Goal: Navigation & Orientation: Find specific page/section

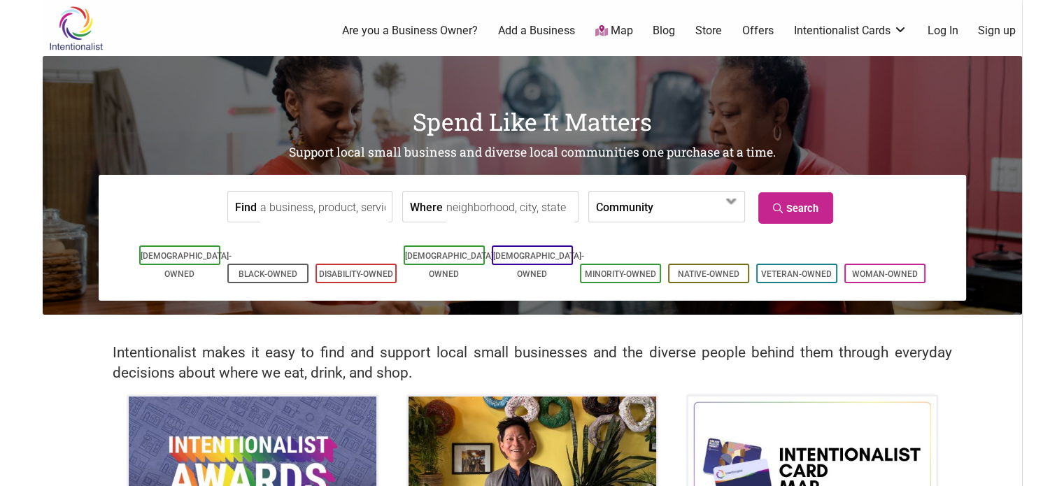
click at [613, 30] on link "Map" at bounding box center [613, 31] width 38 height 16
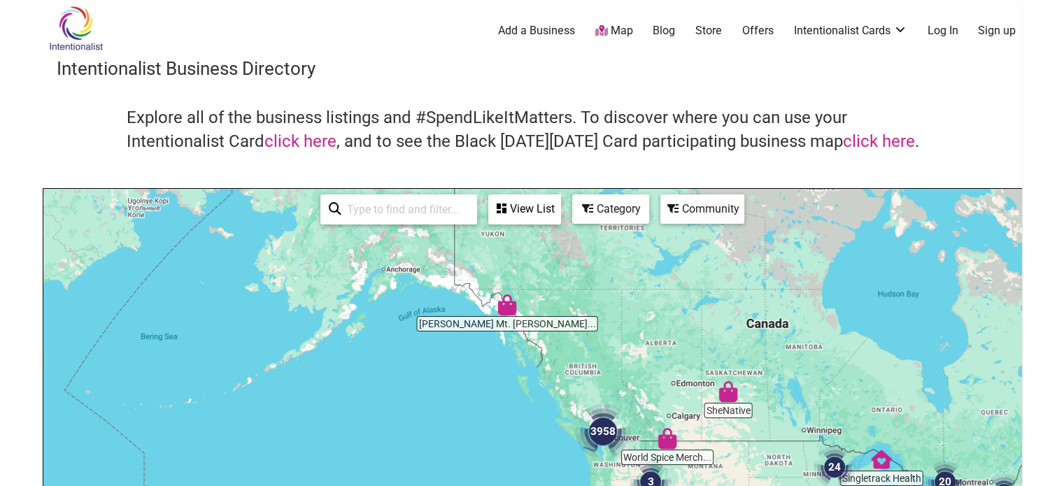
drag, startPoint x: 640, startPoint y: 383, endPoint x: 771, endPoint y: 455, distance: 149.3
click at [780, 452] on div "To navigate, press the arrow keys." at bounding box center [532, 461] width 978 height 544
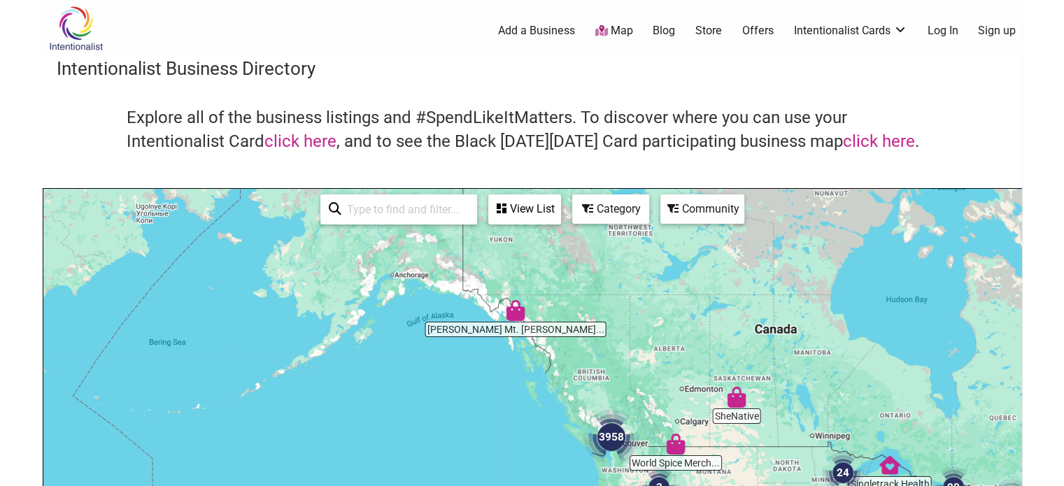
click at [513, 315] on img "Tripp's Mt. Juneau Trading Post" at bounding box center [515, 310] width 32 height 32
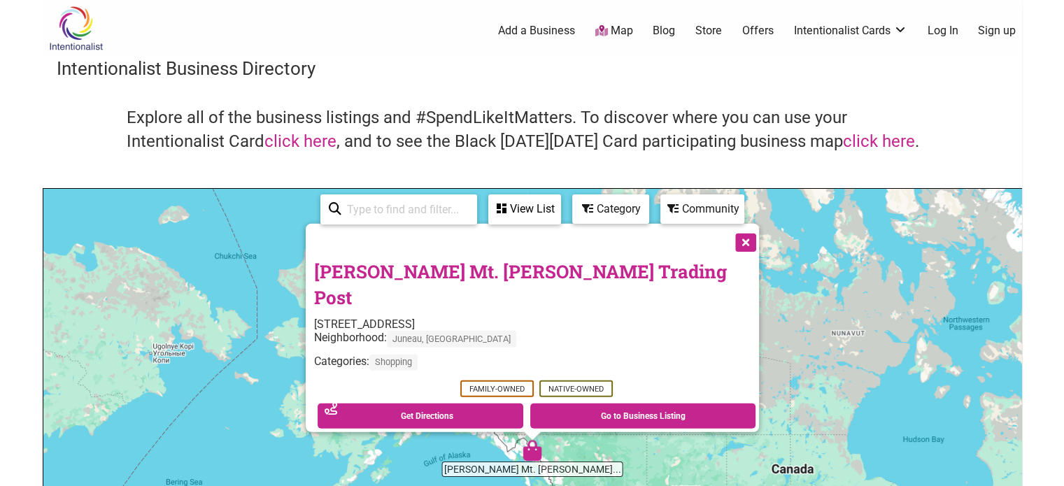
click at [727, 259] on button "Close" at bounding box center [744, 241] width 35 height 35
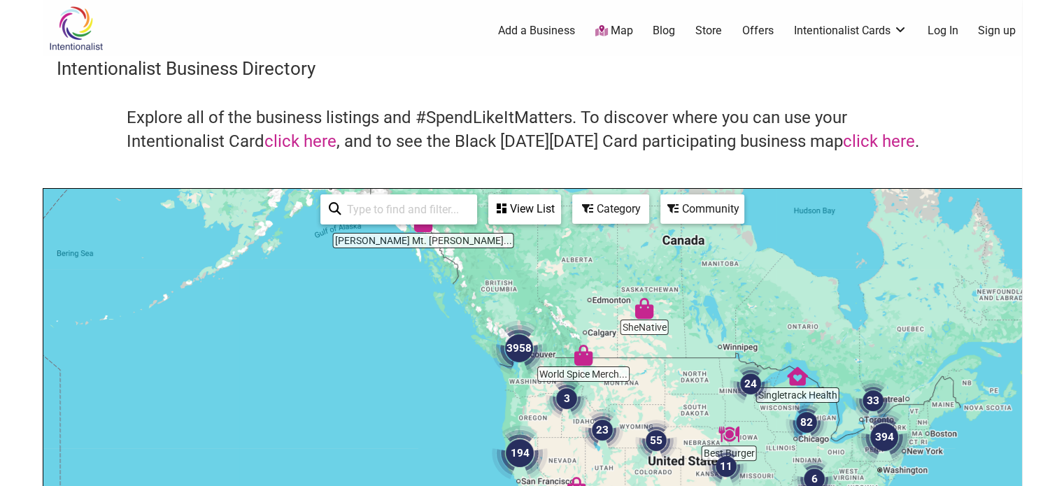
drag, startPoint x: 641, startPoint y: 403, endPoint x: 532, endPoint y: 209, distance: 222.0
click at [534, 178] on div "Intentionalist Business Directory Explore all of the business listings and #Spe…" at bounding box center [532, 395] width 979 height 678
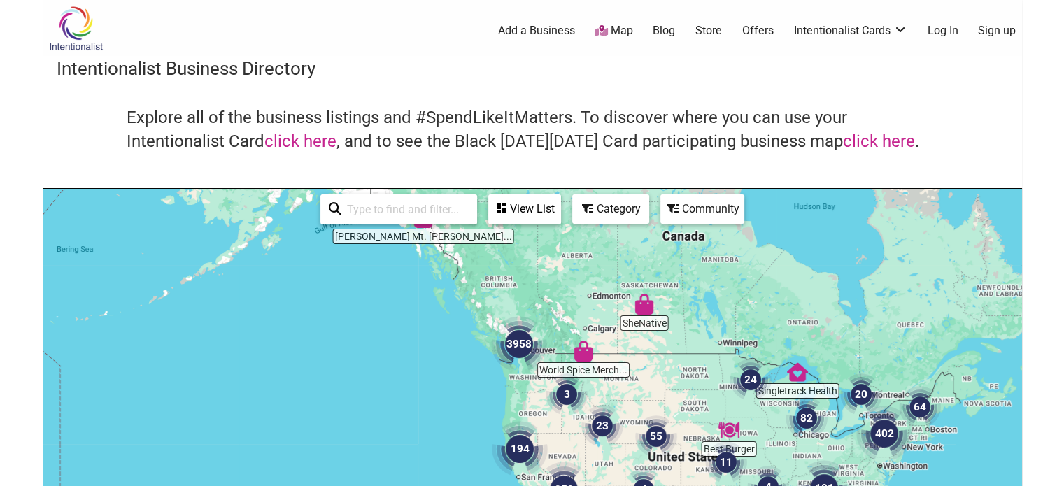
click at [524, 344] on img "3958" at bounding box center [518, 344] width 67 height 67
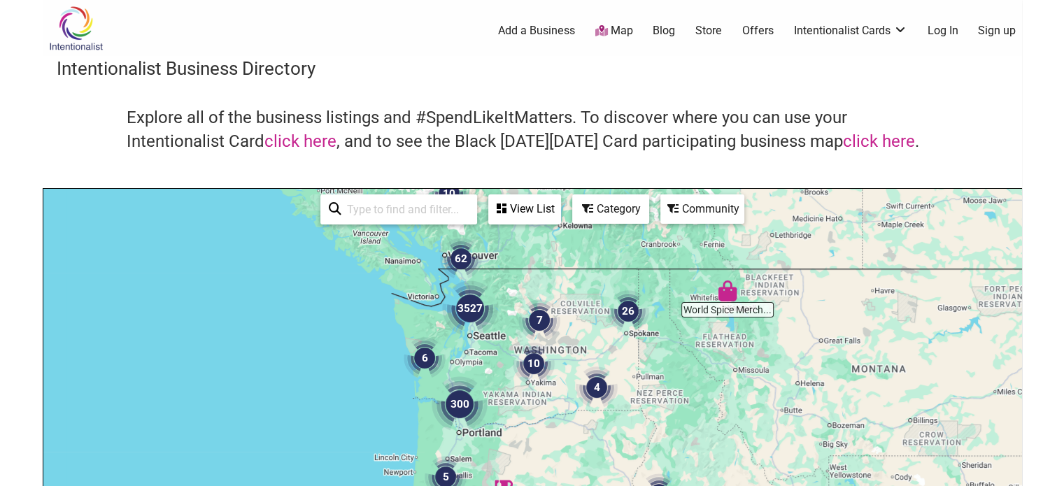
drag, startPoint x: 527, startPoint y: 368, endPoint x: 526, endPoint y: 292, distance: 75.5
click at [526, 292] on div "To navigate, press the arrow keys." at bounding box center [532, 461] width 978 height 544
click at [471, 314] on img "3527" at bounding box center [469, 308] width 67 height 67
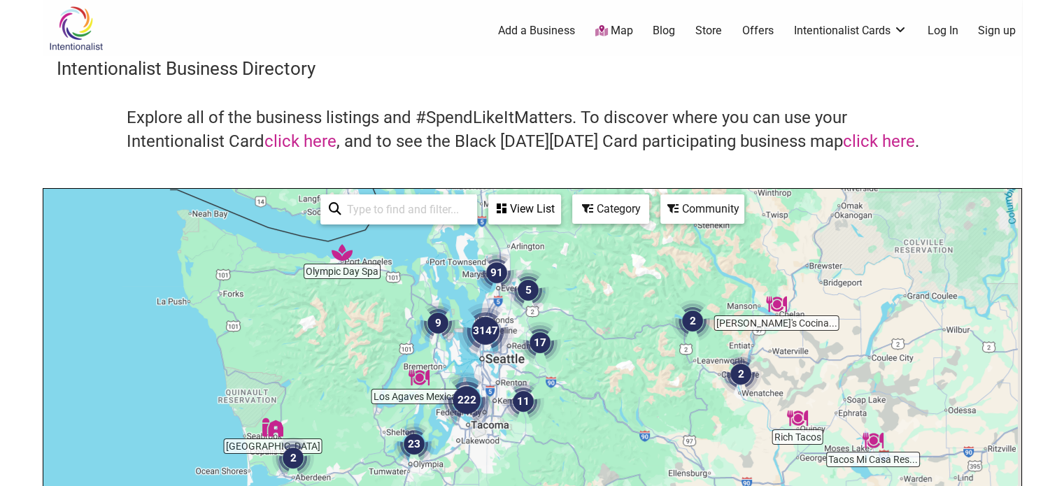
drag, startPoint x: 681, startPoint y: 413, endPoint x: 627, endPoint y: 331, distance: 98.3
click at [627, 331] on div "To navigate, press the arrow keys." at bounding box center [532, 461] width 978 height 544
click at [483, 329] on img "3147" at bounding box center [485, 330] width 67 height 67
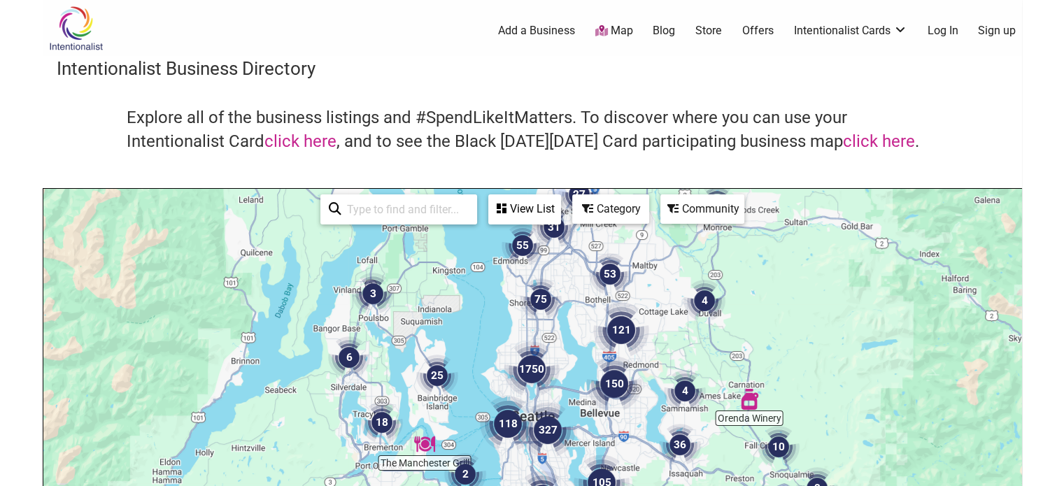
click at [538, 371] on img "1750" at bounding box center [531, 369] width 67 height 67
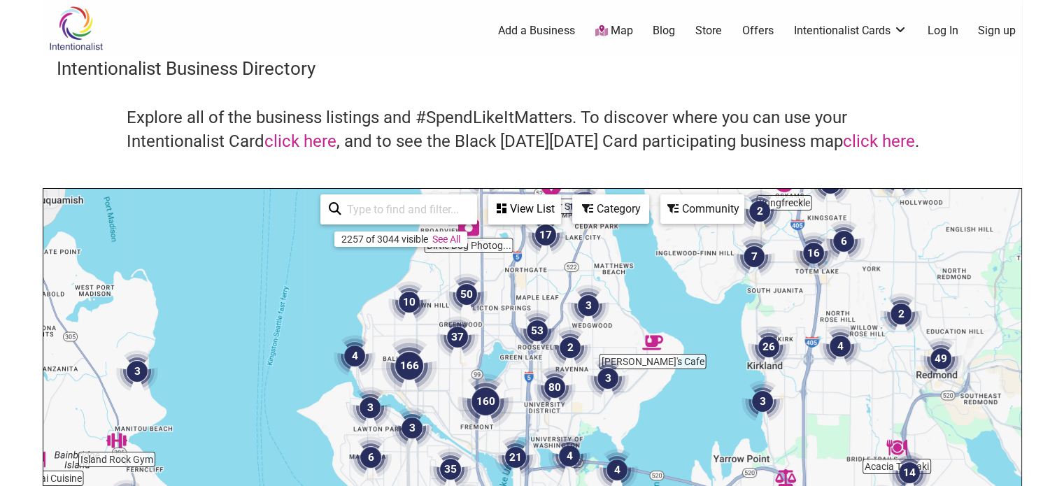
drag, startPoint x: 332, startPoint y: 361, endPoint x: 308, endPoint y: 364, distance: 24.6
click at [308, 364] on div "To navigate, press the arrow keys." at bounding box center [532, 461] width 978 height 544
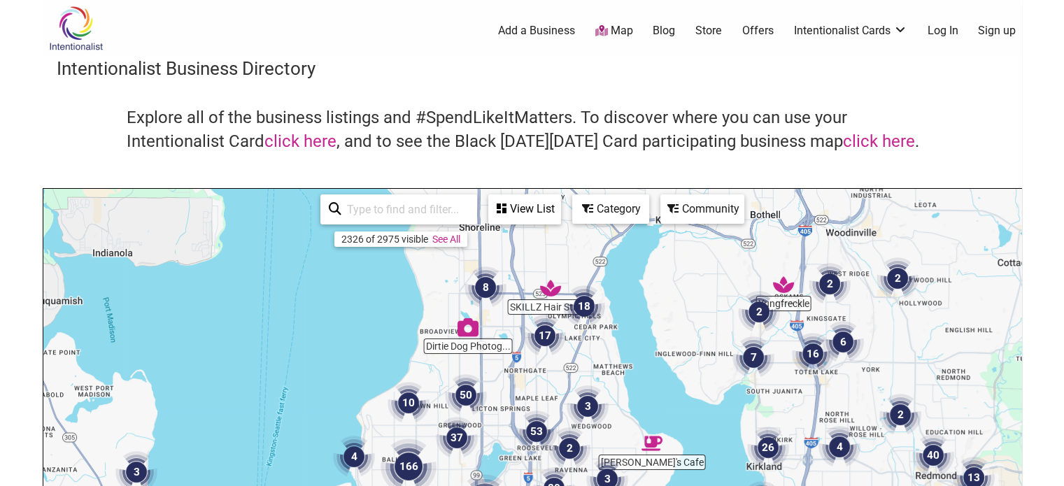
drag, startPoint x: 322, startPoint y: 348, endPoint x: 322, endPoint y: 453, distance: 104.2
click at [322, 453] on div "To navigate, press the arrow keys." at bounding box center [532, 461] width 978 height 544
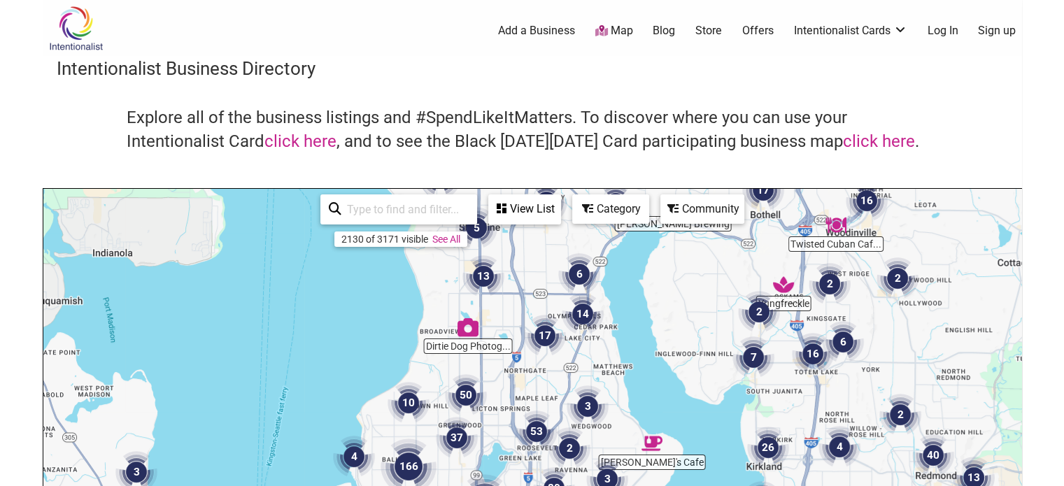
click at [487, 282] on img "13" at bounding box center [483, 276] width 53 height 53
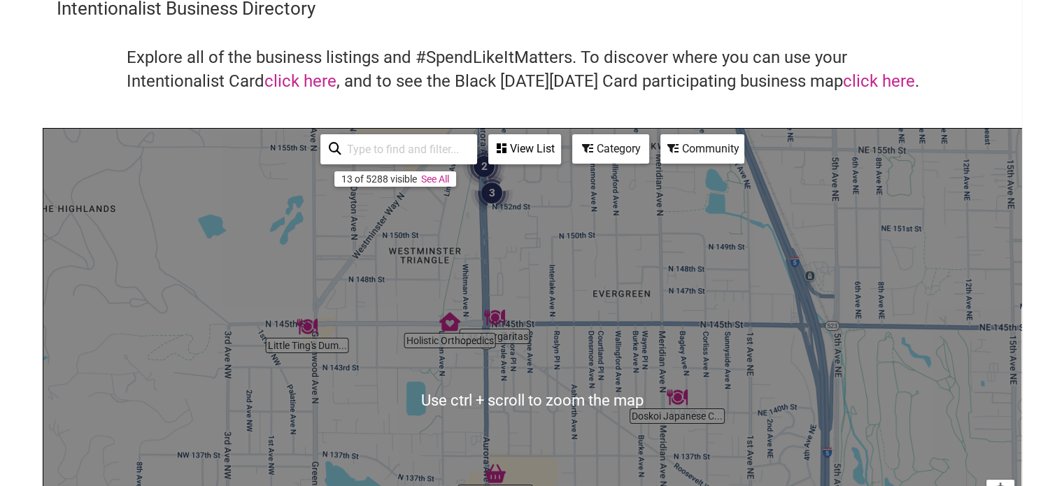
scroll to position [70, 0]
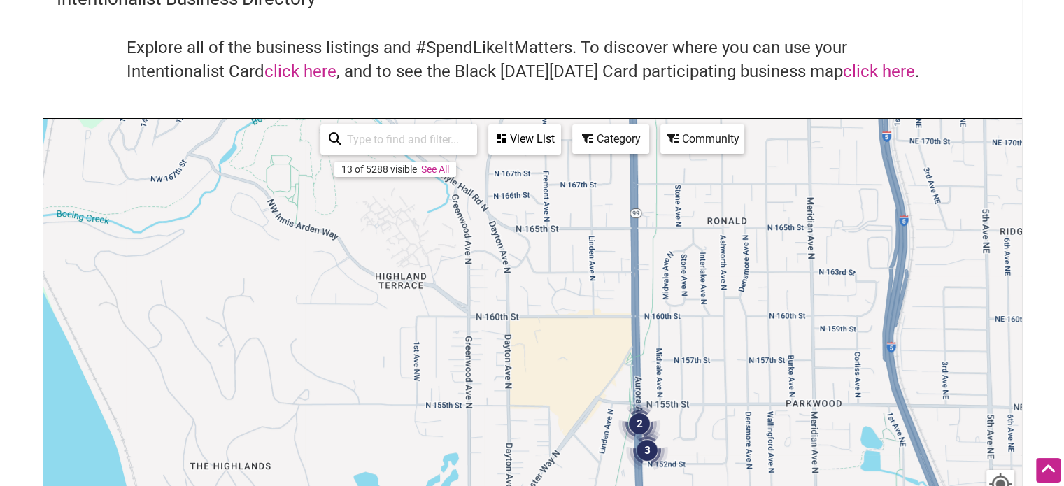
drag, startPoint x: 518, startPoint y: 239, endPoint x: 667, endPoint y: 519, distance: 316.6
click at [667, 416] on html "× Menu 0 Add a Business Map Blog Store Offers Intentionalist Cards Buy Black Ca…" at bounding box center [532, 173] width 1064 height 486
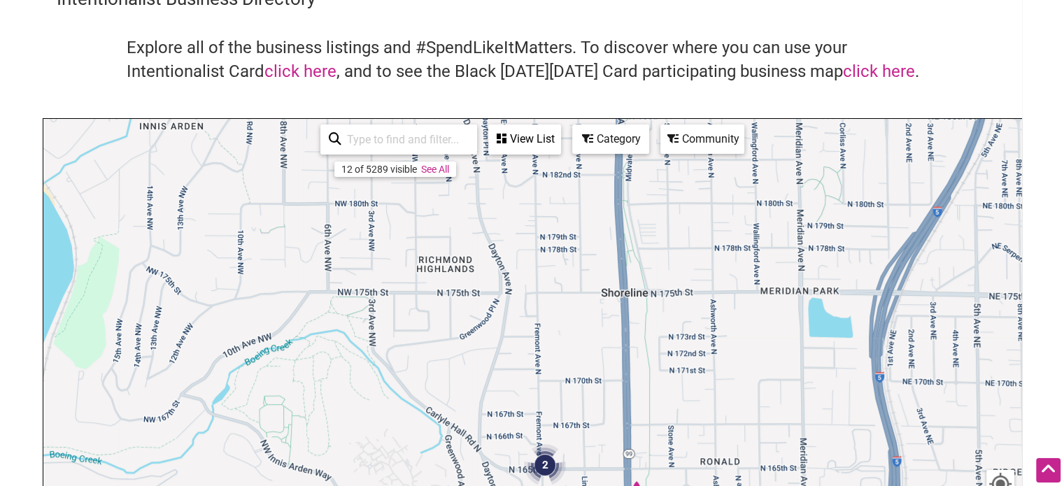
drag, startPoint x: 722, startPoint y: 245, endPoint x: 725, endPoint y: 480, distance: 235.0
click at [725, 480] on div "To navigate, press the arrow keys." at bounding box center [532, 391] width 978 height 544
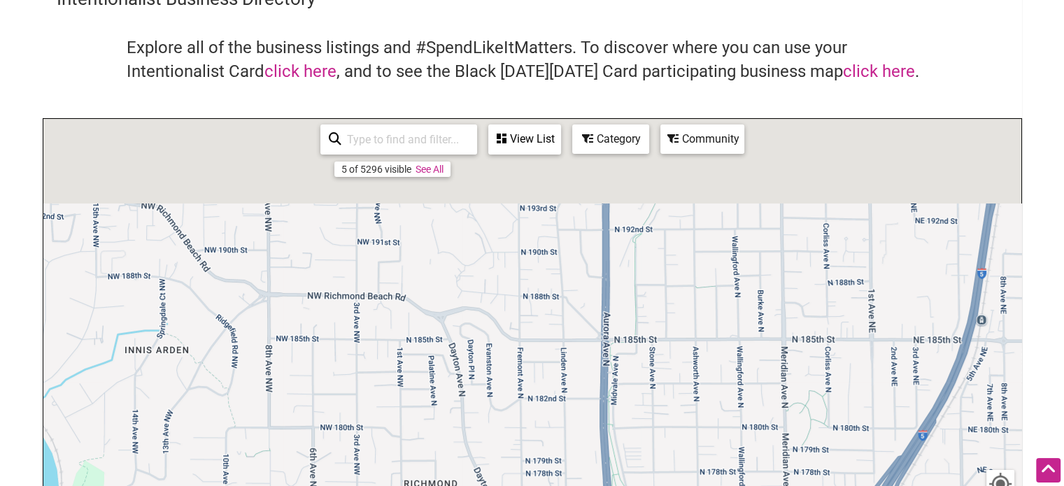
drag, startPoint x: 708, startPoint y: 236, endPoint x: 676, endPoint y: 519, distance: 284.4
click at [676, 416] on html "× Menu 0 Add a Business Map Blog Store Offers Intentionalist Cards Buy Black Ca…" at bounding box center [532, 173] width 1064 height 486
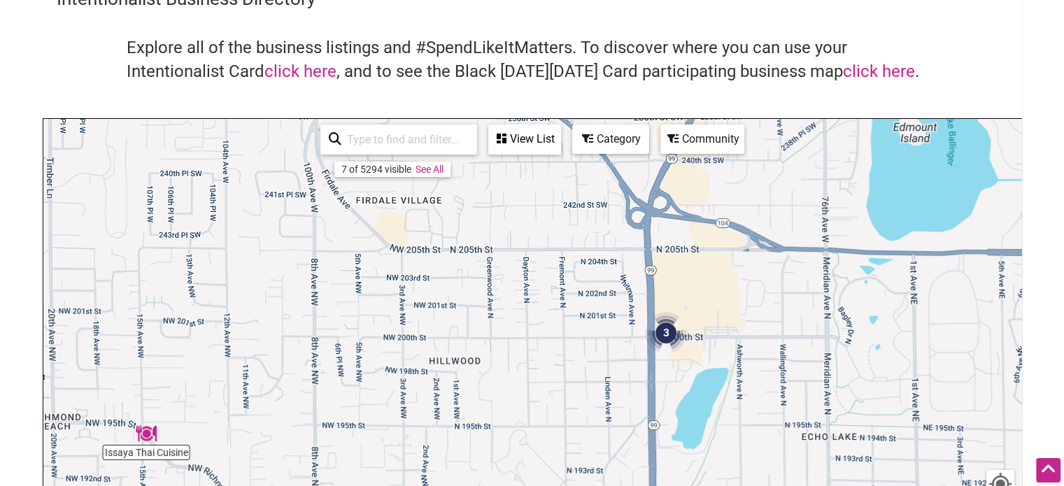
drag, startPoint x: 686, startPoint y: 252, endPoint x: 753, endPoint y: 452, distance: 210.1
click at [753, 452] on div "To navigate, press the arrow keys." at bounding box center [532, 391] width 978 height 544
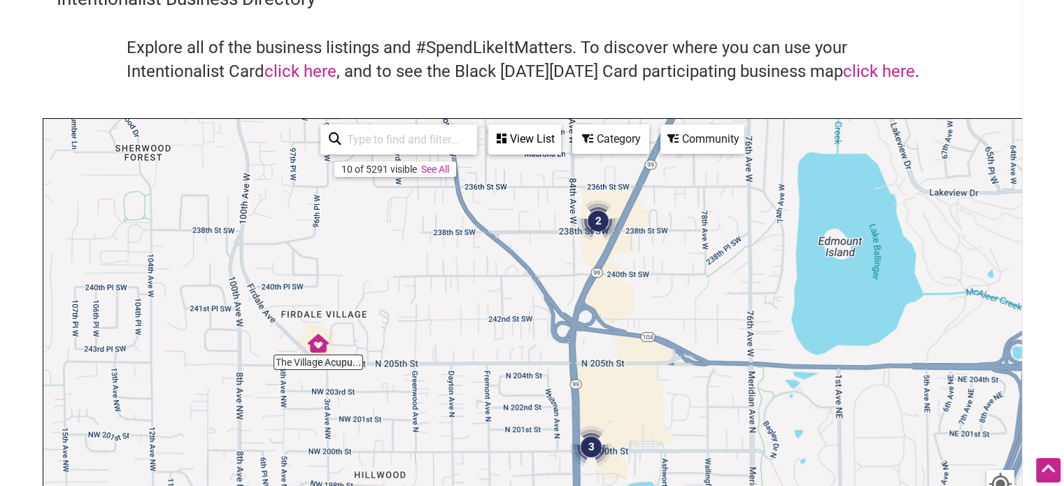
drag, startPoint x: 748, startPoint y: 295, endPoint x: 671, endPoint y: 411, distance: 138.3
click at [671, 411] on div "To navigate, press the arrow keys." at bounding box center [532, 391] width 978 height 544
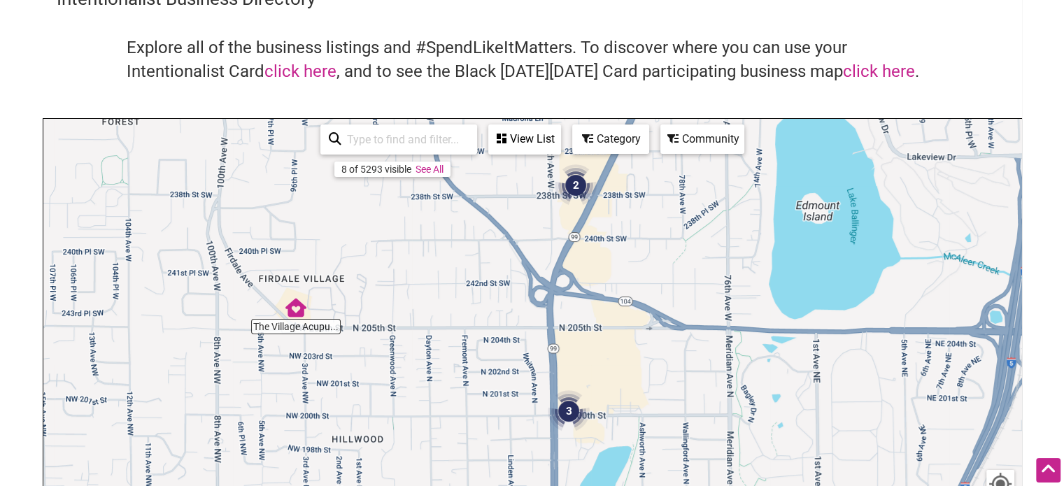
drag, startPoint x: 724, startPoint y: 275, endPoint x: 701, endPoint y: 240, distance: 41.5
click at [701, 240] on div "To navigate, press the arrow keys." at bounding box center [532, 391] width 978 height 544
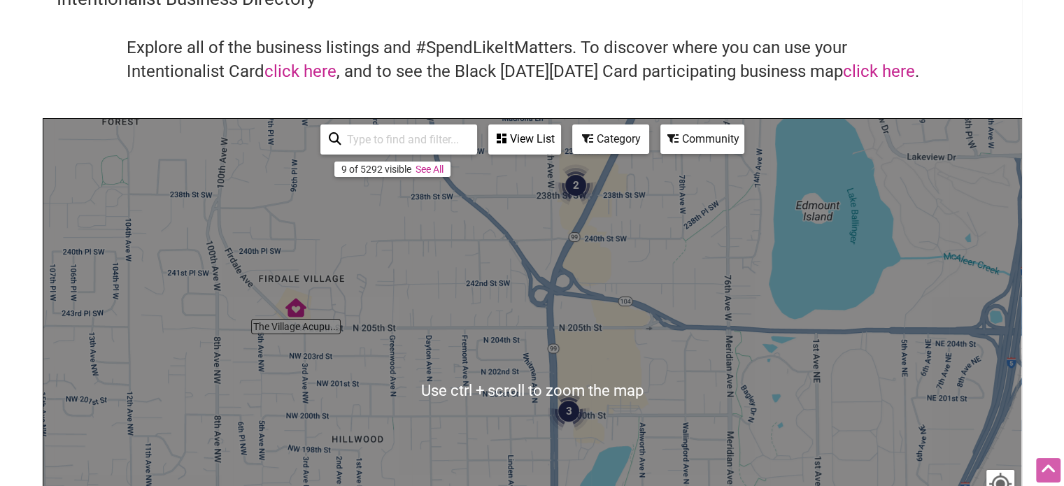
scroll to position [0, 0]
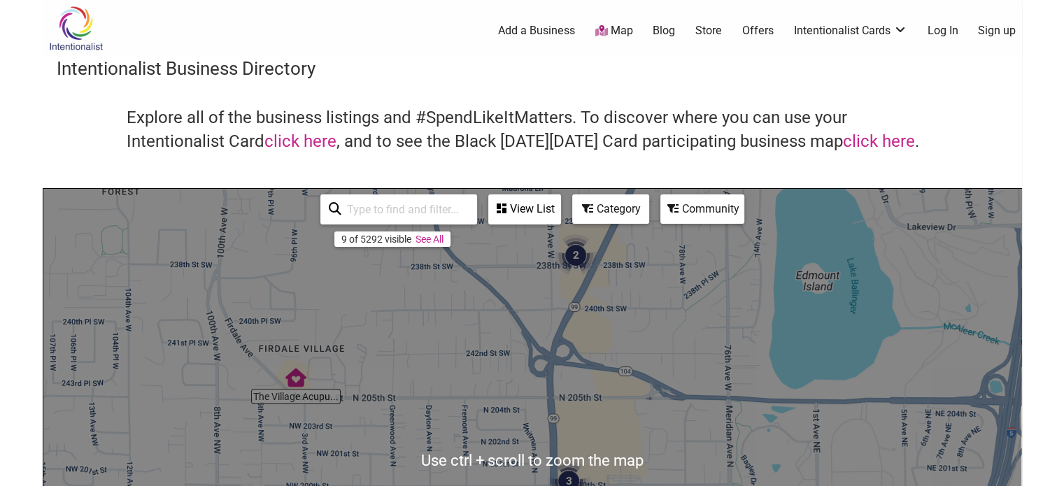
click at [578, 255] on img "2" at bounding box center [575, 255] width 53 height 53
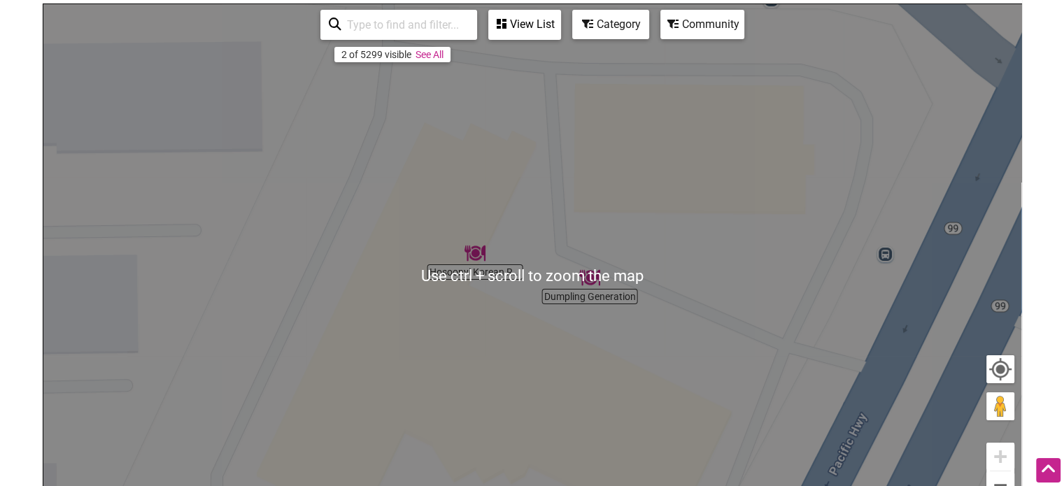
scroll to position [210, 0]
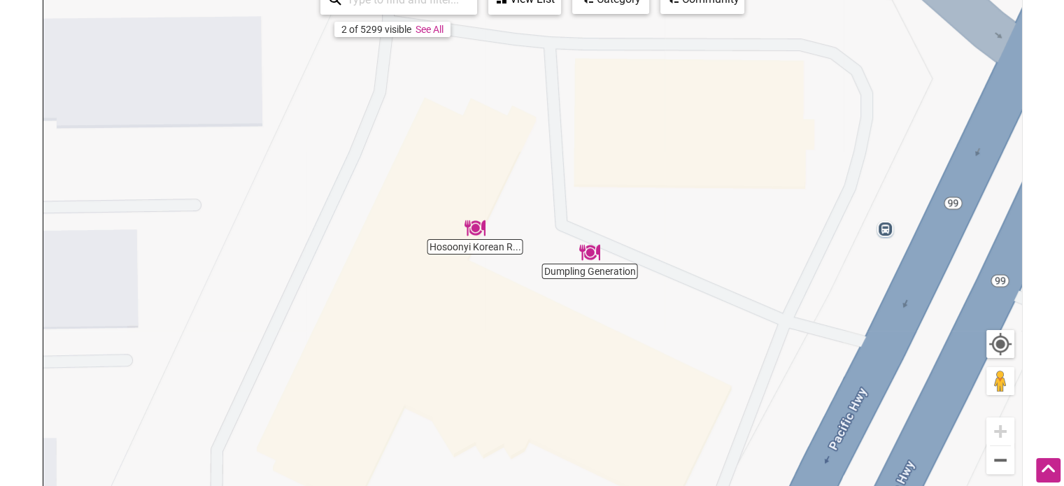
click at [593, 281] on div "To navigate, press the arrow keys." at bounding box center [532, 251] width 978 height 544
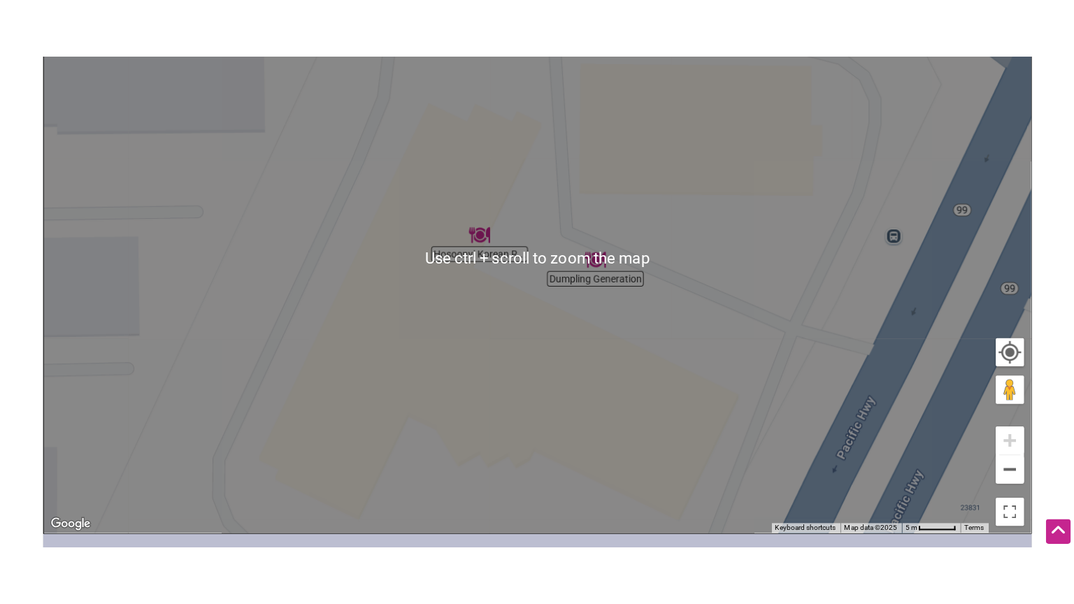
scroll to position [280, 0]
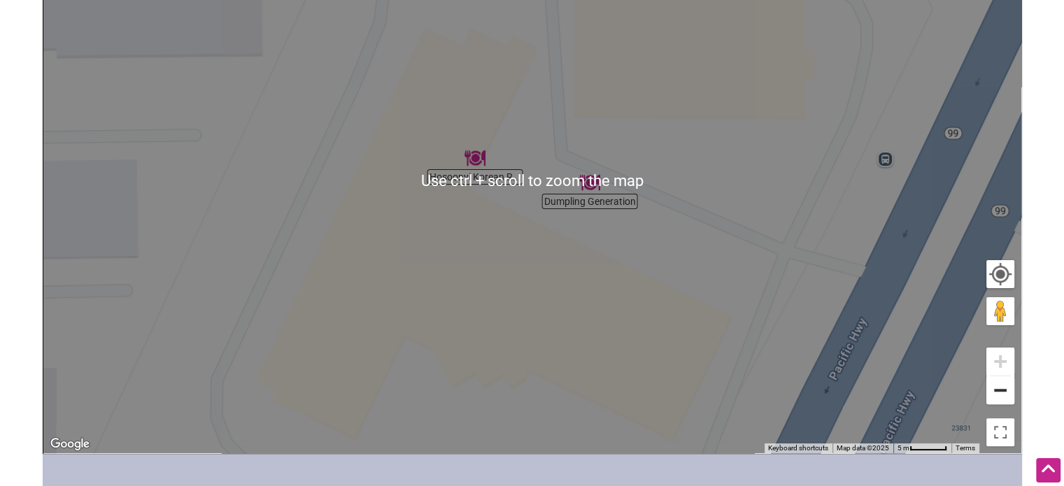
click at [1004, 394] on button "Zoom out" at bounding box center [1000, 390] width 28 height 28
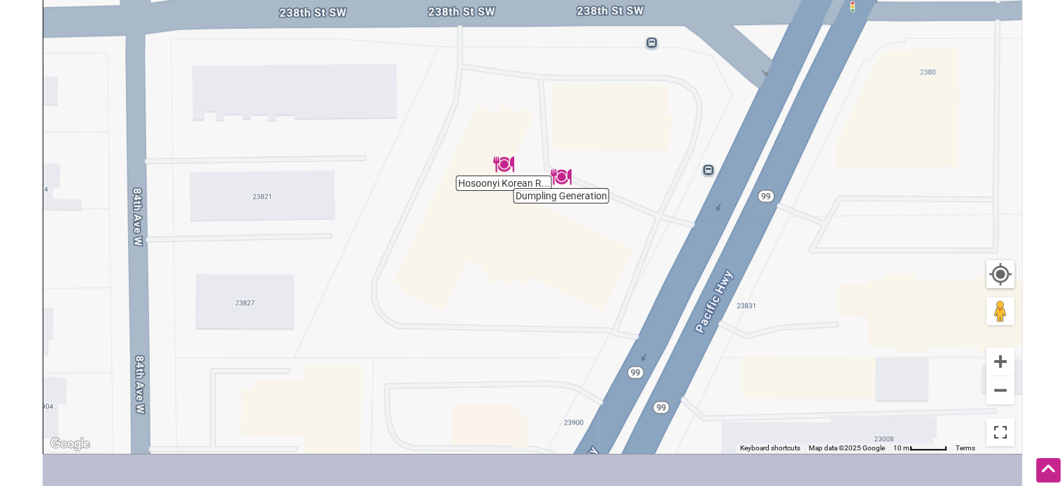
click at [999, 432] on button "Toggle fullscreen view" at bounding box center [1000, 432] width 31 height 31
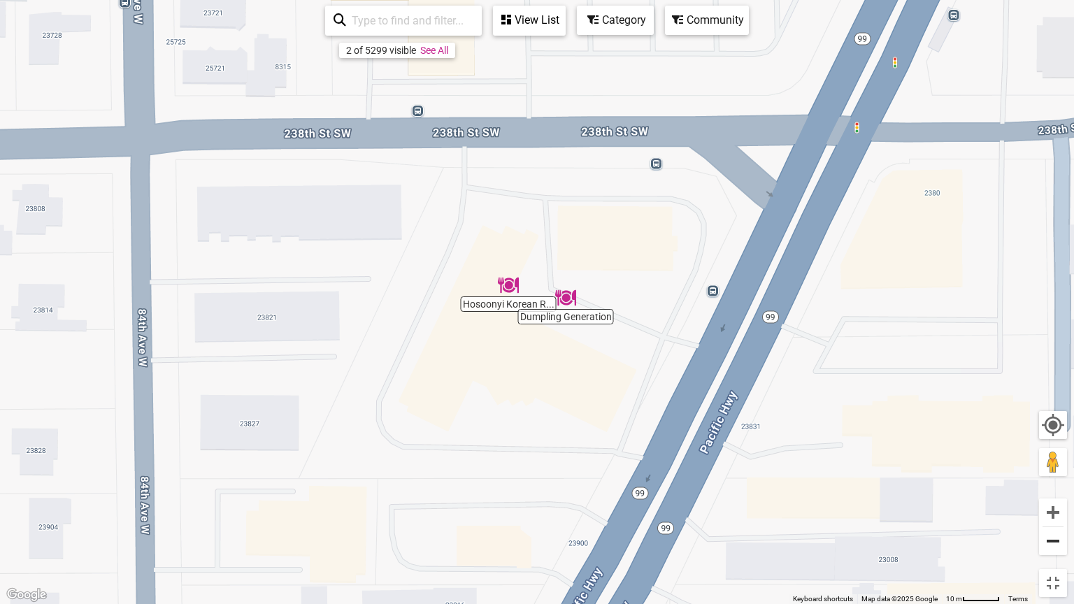
click at [1053, 485] on button "Zoom out" at bounding box center [1053, 541] width 28 height 28
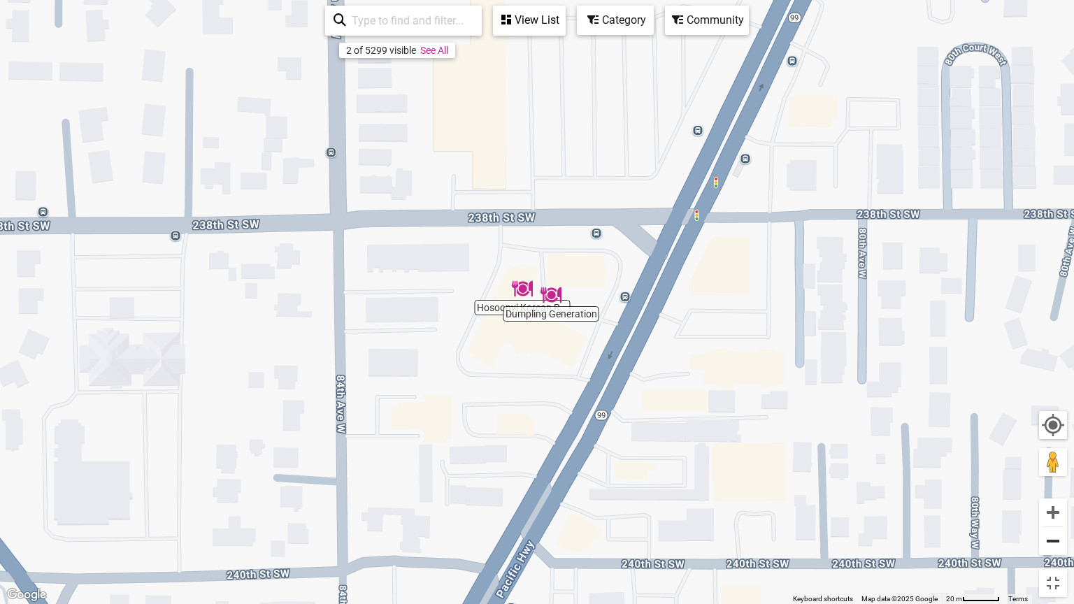
click at [1053, 485] on button "Zoom out" at bounding box center [1053, 541] width 28 height 28
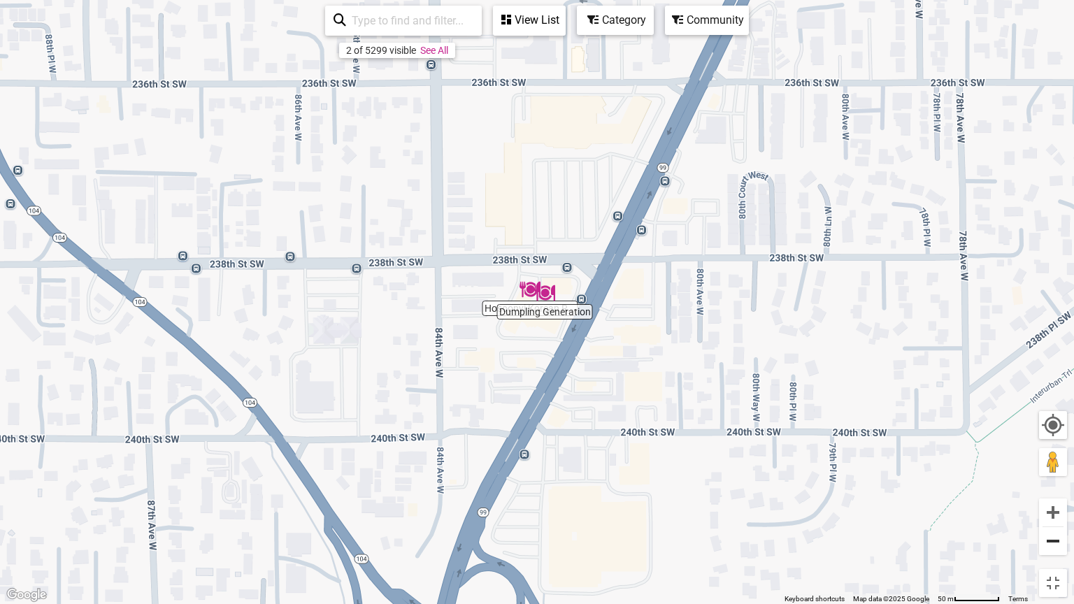
click at [1053, 485] on button "Zoom out" at bounding box center [1053, 541] width 28 height 28
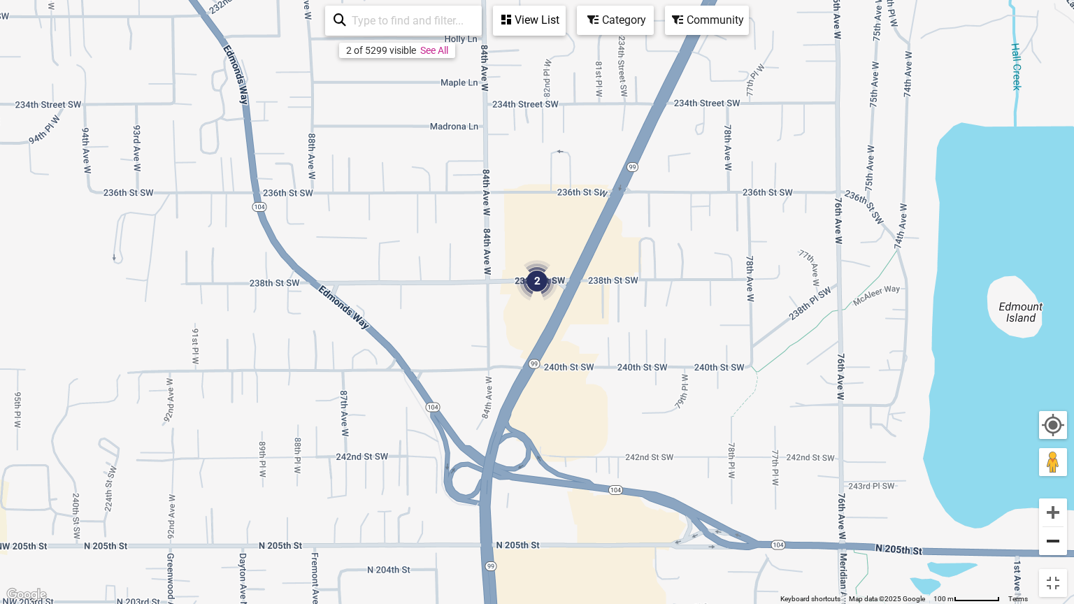
click at [1054, 485] on button "Zoom out" at bounding box center [1053, 541] width 28 height 28
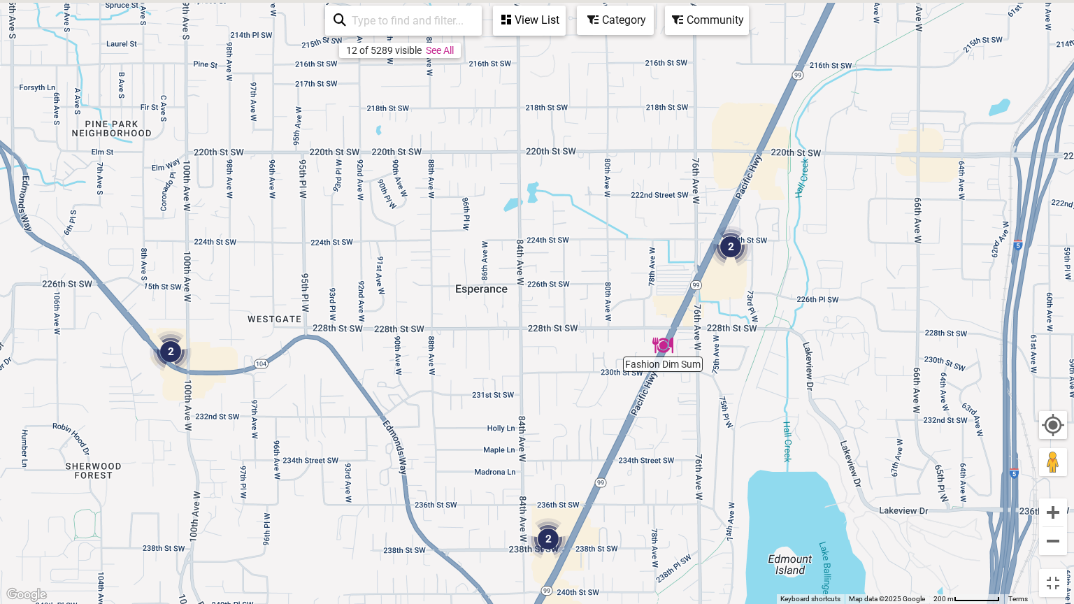
drag, startPoint x: 705, startPoint y: 281, endPoint x: 715, endPoint y: 555, distance: 274.3
click at [715, 485] on div "To navigate, press the arrow keys." at bounding box center [537, 302] width 1074 height 604
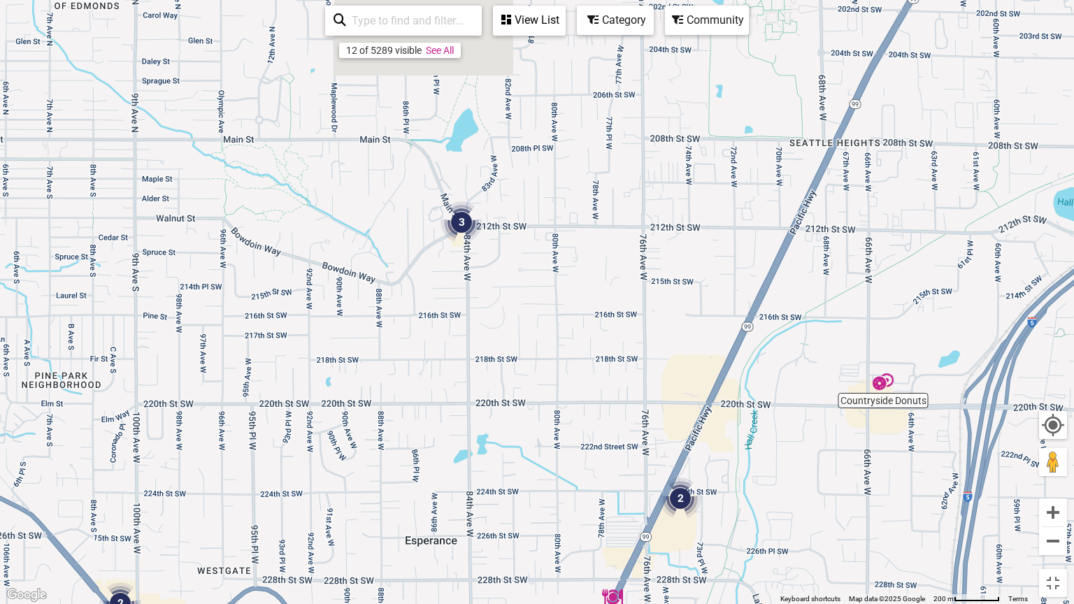
drag, startPoint x: 778, startPoint y: 316, endPoint x: 727, endPoint y: 553, distance: 242.4
click at [727, 485] on div "To navigate, press the arrow keys." at bounding box center [537, 302] width 1074 height 604
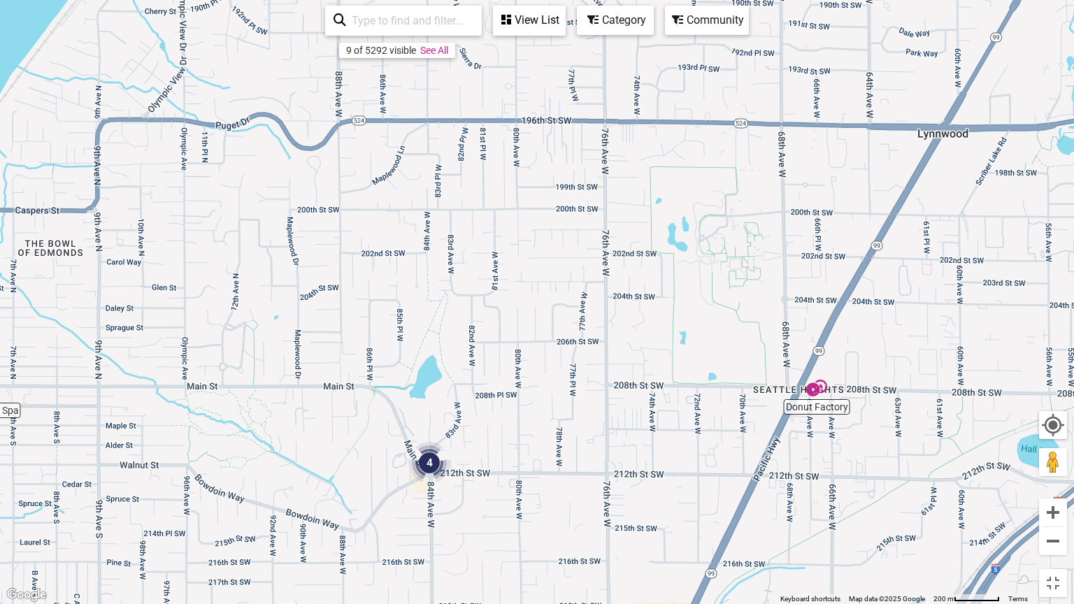
drag, startPoint x: 496, startPoint y: 341, endPoint x: 464, endPoint y: 548, distance: 210.2
click at [464, 485] on div "To navigate, press the arrow keys." at bounding box center [537, 302] width 1074 height 604
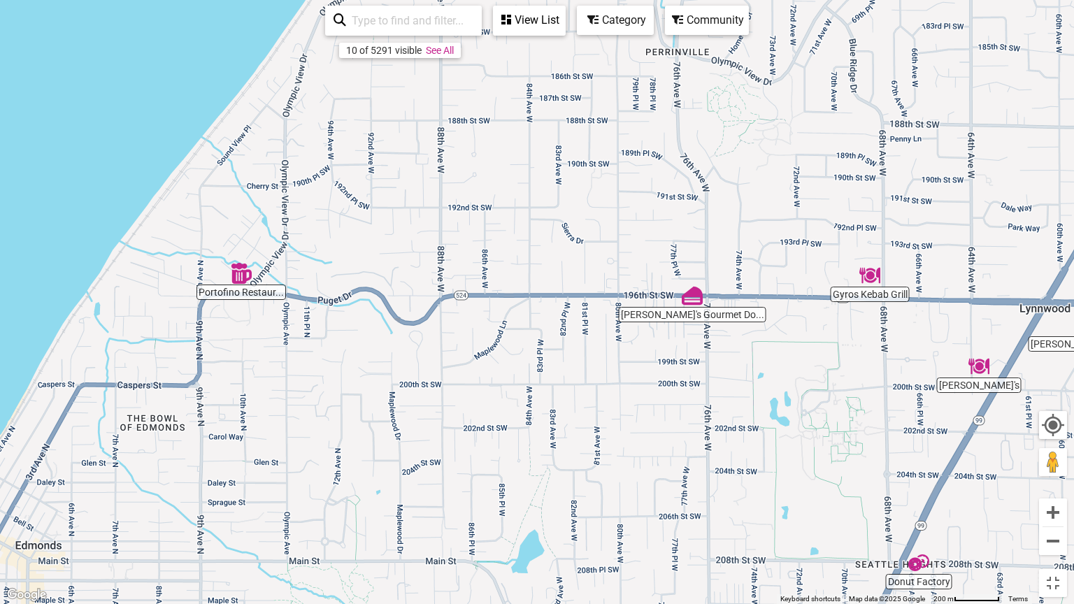
drag, startPoint x: 511, startPoint y: 269, endPoint x: 601, endPoint y: 415, distance: 171.4
click at [601, 415] on div "To navigate, press the arrow keys." at bounding box center [537, 302] width 1074 height 604
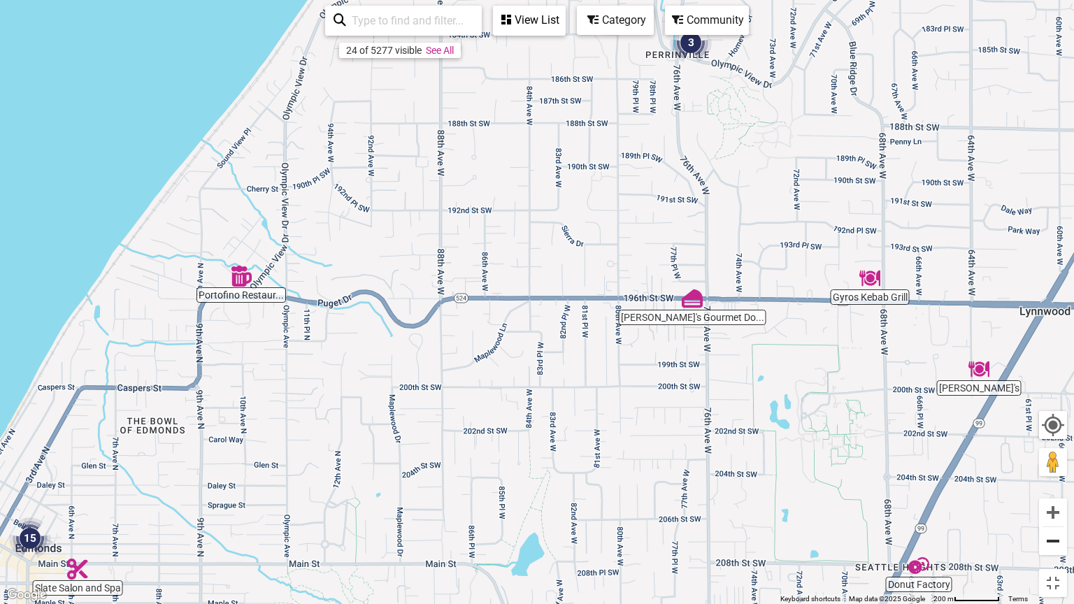
click at [1056, 485] on button "Zoom out" at bounding box center [1053, 541] width 28 height 28
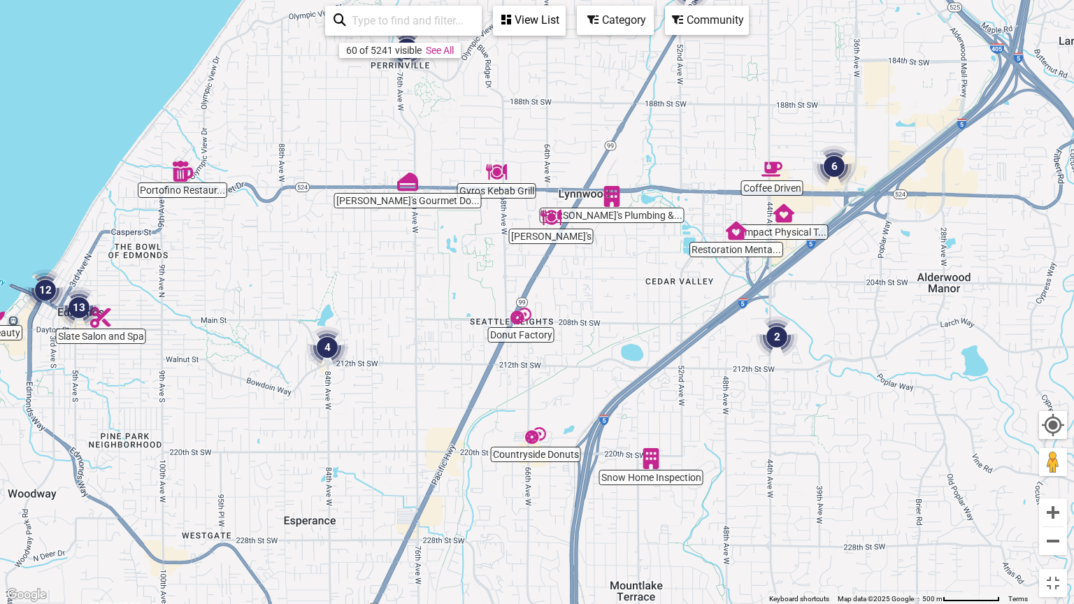
drag, startPoint x: 834, startPoint y: 406, endPoint x: 624, endPoint y: 288, distance: 241.1
click at [624, 288] on div "To navigate, press the arrow keys." at bounding box center [537, 302] width 1074 height 604
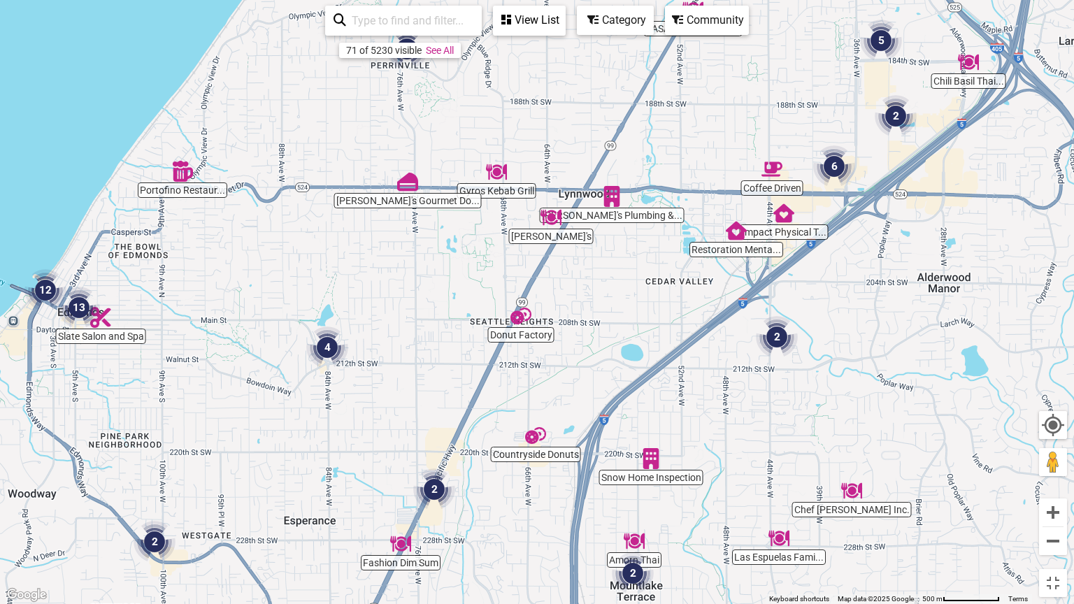
click at [330, 350] on img "4" at bounding box center [327, 347] width 53 height 53
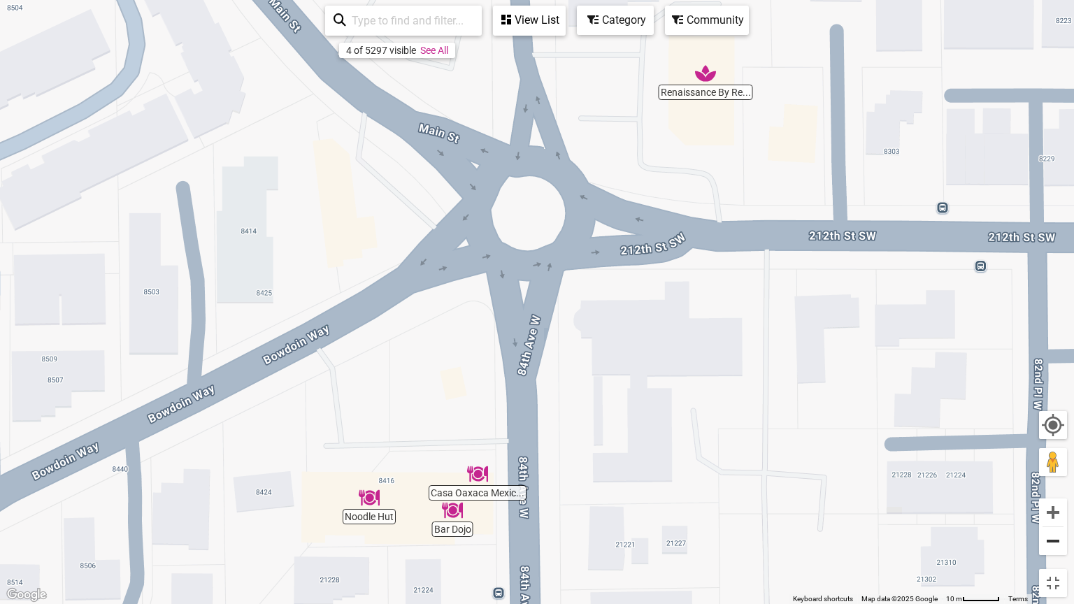
click at [1060, 485] on button "Zoom out" at bounding box center [1053, 541] width 28 height 28
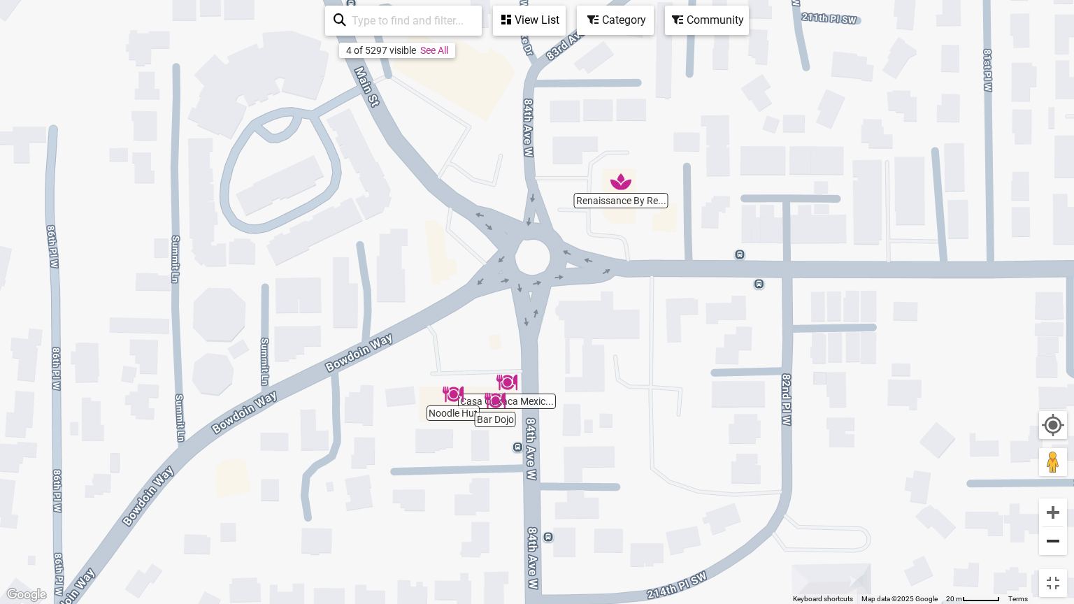
click at [1062, 485] on button "Zoom out" at bounding box center [1053, 541] width 28 height 28
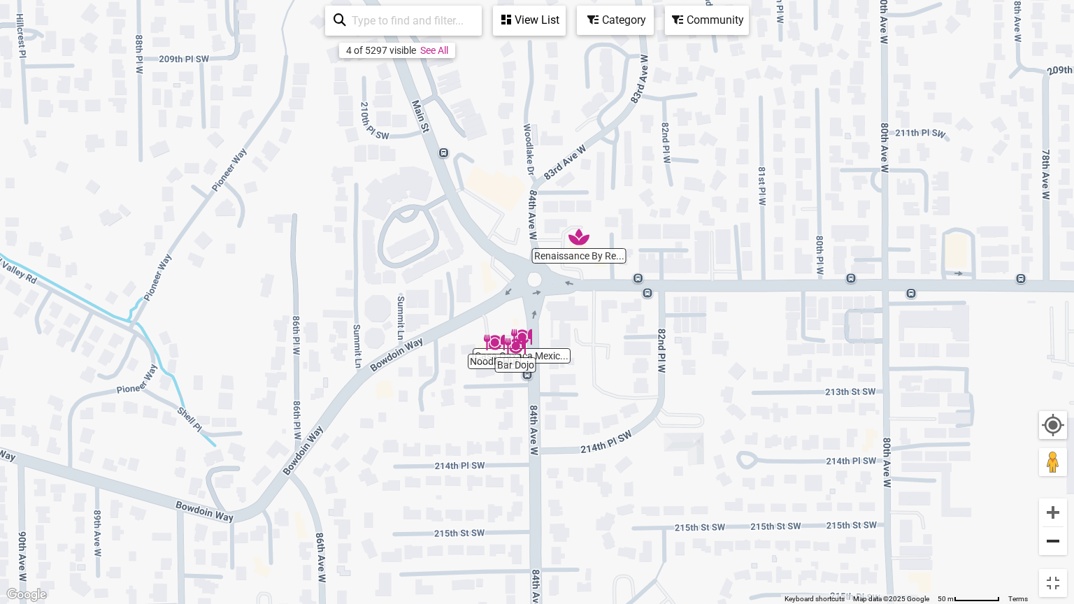
click at [1063, 485] on button "Zoom out" at bounding box center [1053, 541] width 28 height 28
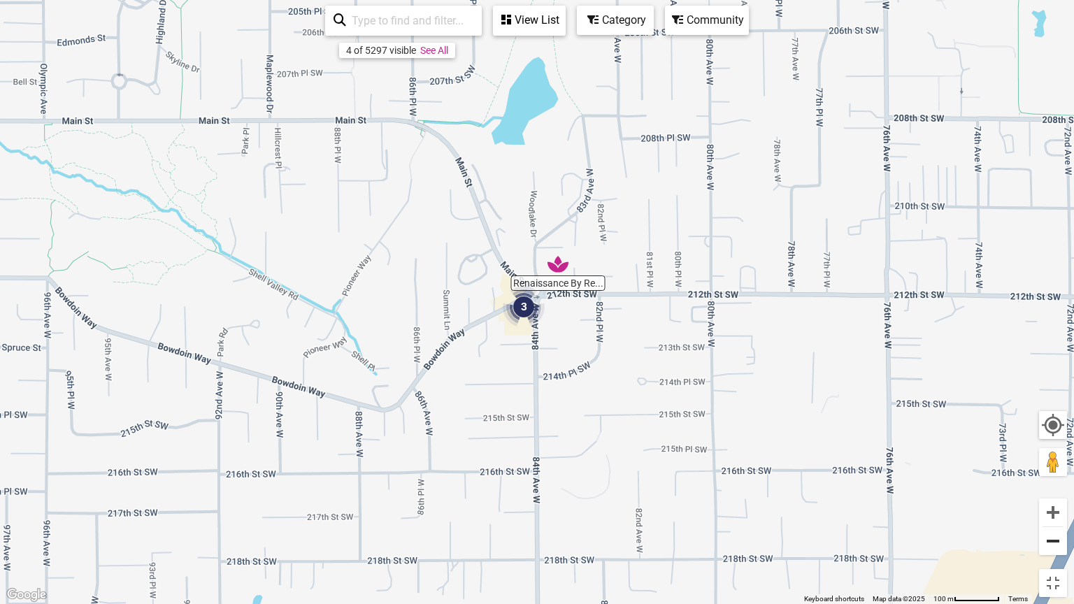
click at [1063, 485] on button "Zoom out" at bounding box center [1053, 541] width 28 height 28
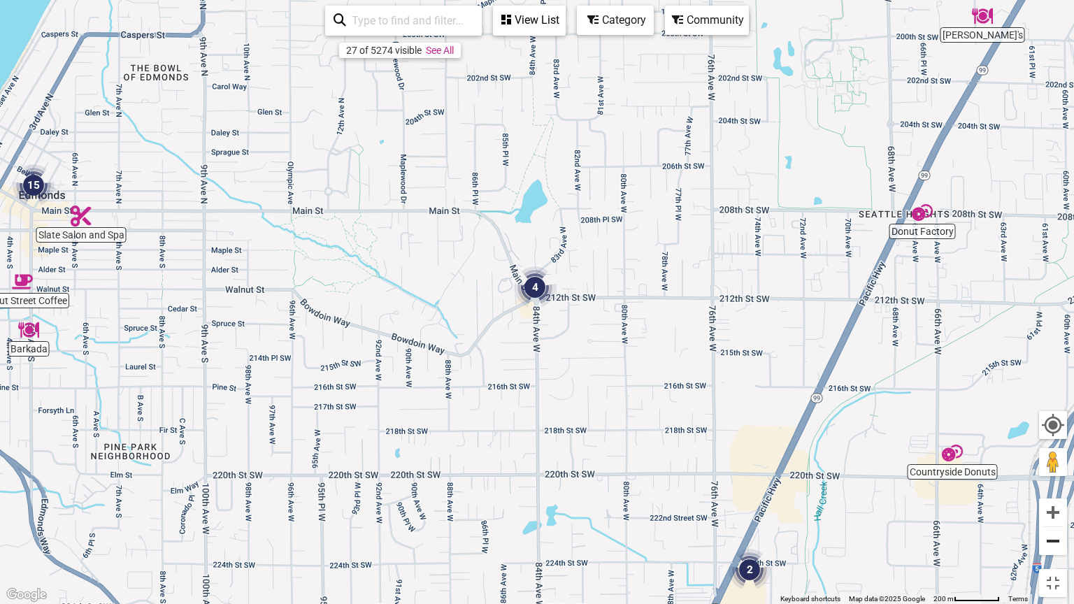
click at [1060, 485] on button "Zoom out" at bounding box center [1053, 541] width 28 height 28
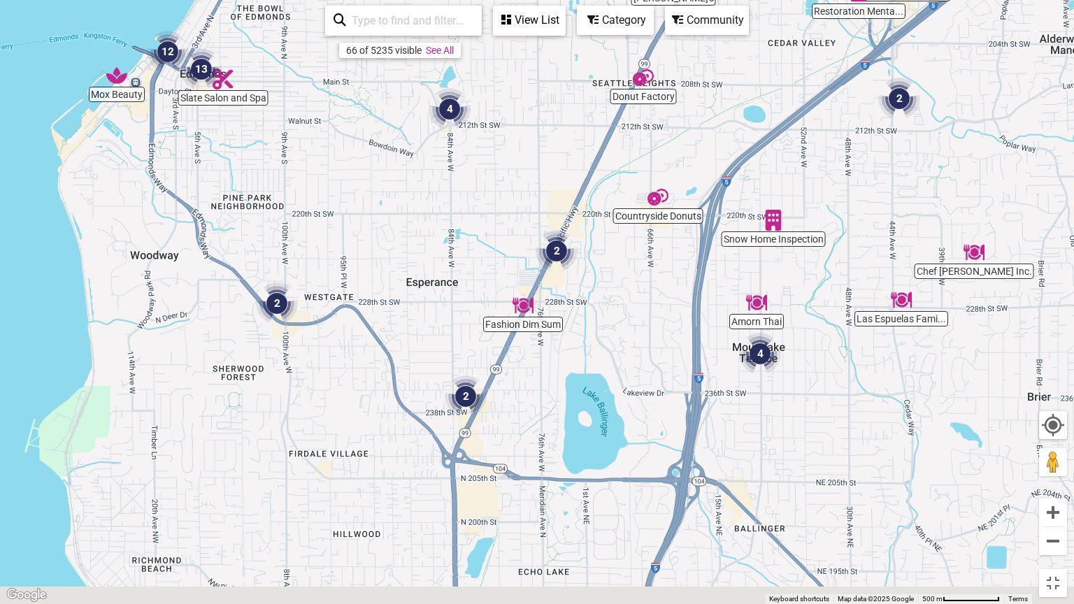
drag, startPoint x: 739, startPoint y: 506, endPoint x: 653, endPoint y: 327, distance: 199.3
click at [653, 327] on div "To navigate, press the arrow keys." at bounding box center [537, 302] width 1074 height 604
